Goal: Task Accomplishment & Management: Use online tool/utility

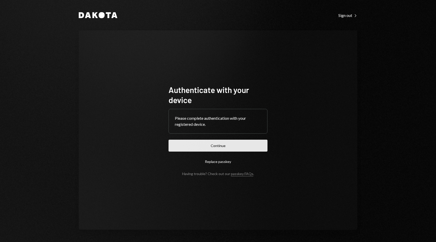
click at [256, 147] on button "Continue" at bounding box center [218, 146] width 99 height 12
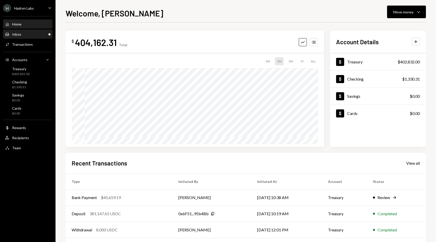
click at [41, 37] on div "Inbox Inbox" at bounding box center [27, 34] width 45 height 9
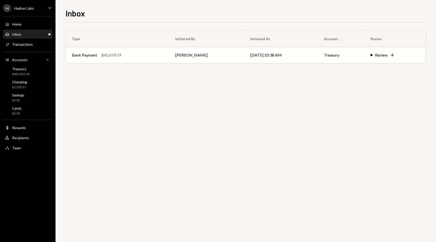
click at [381, 54] on div "Review" at bounding box center [381, 55] width 13 height 6
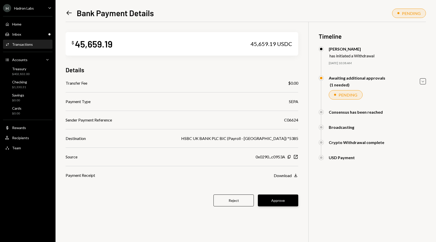
click at [286, 202] on button "Approve" at bounding box center [278, 200] width 40 height 12
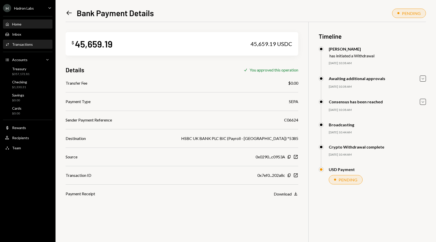
click at [25, 27] on div "Home Home" at bounding box center [27, 24] width 45 height 9
